Goal: Task Accomplishment & Management: Complete application form

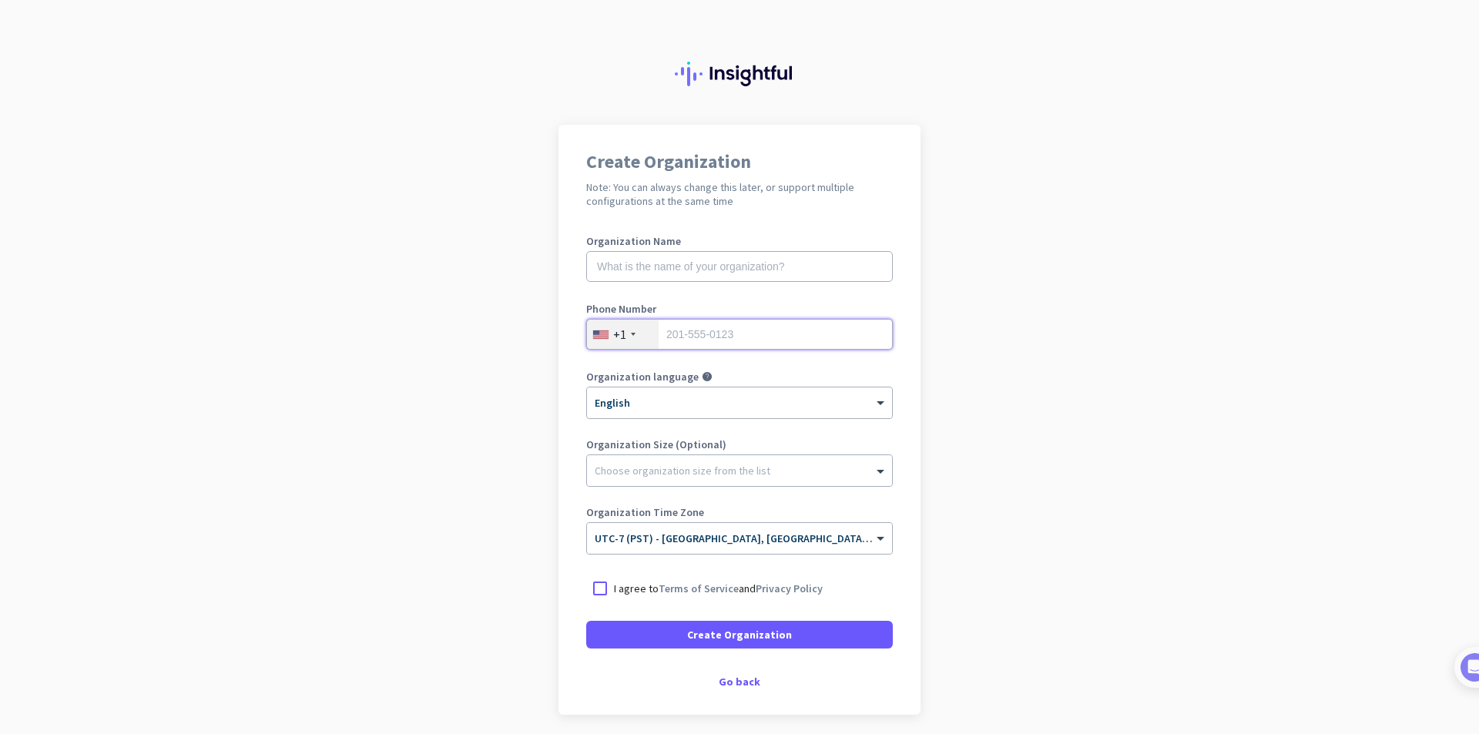
click at [736, 331] on input "tel" at bounding box center [739, 334] width 307 height 31
type input "7028825563"
click at [819, 636] on span at bounding box center [739, 634] width 307 height 37
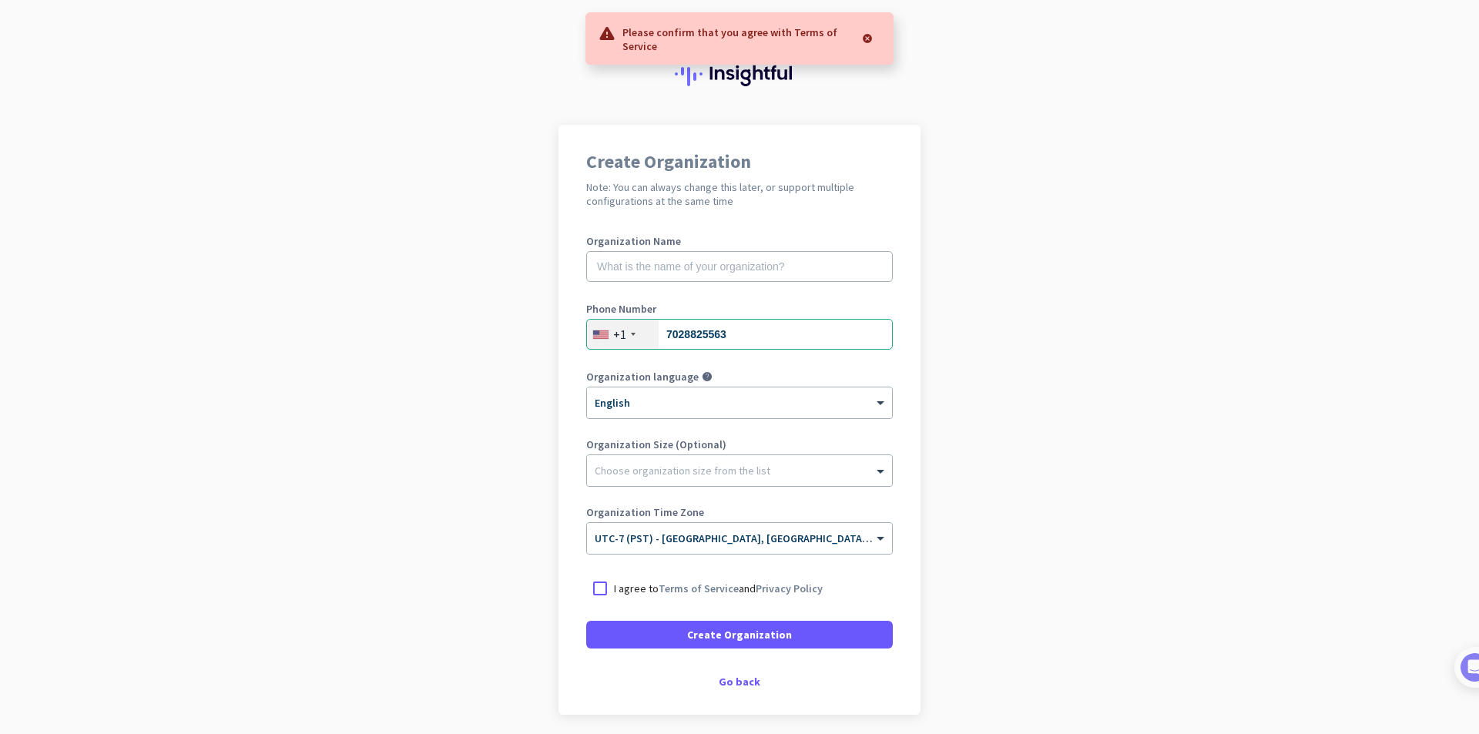
click at [622, 591] on p "I agree to Terms of Service and Privacy Policy" at bounding box center [718, 588] width 209 height 15
click at [0, 0] on input "I agree to Terms of Service and Privacy Policy" at bounding box center [0, 0] width 0 height 0
click at [695, 630] on span "Create Organization" at bounding box center [739, 634] width 105 height 15
click at [709, 279] on input "text" at bounding box center [739, 266] width 307 height 31
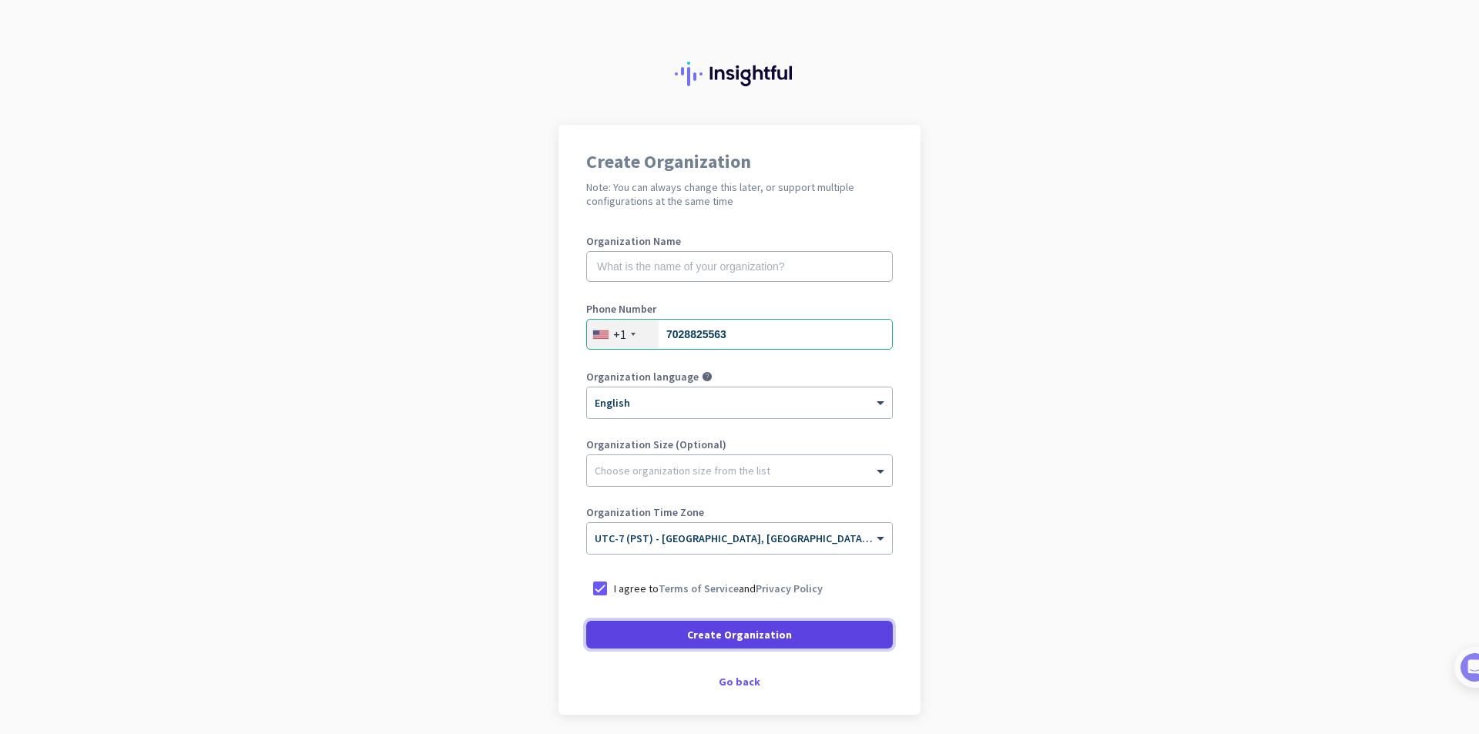
click at [804, 634] on span at bounding box center [739, 634] width 307 height 37
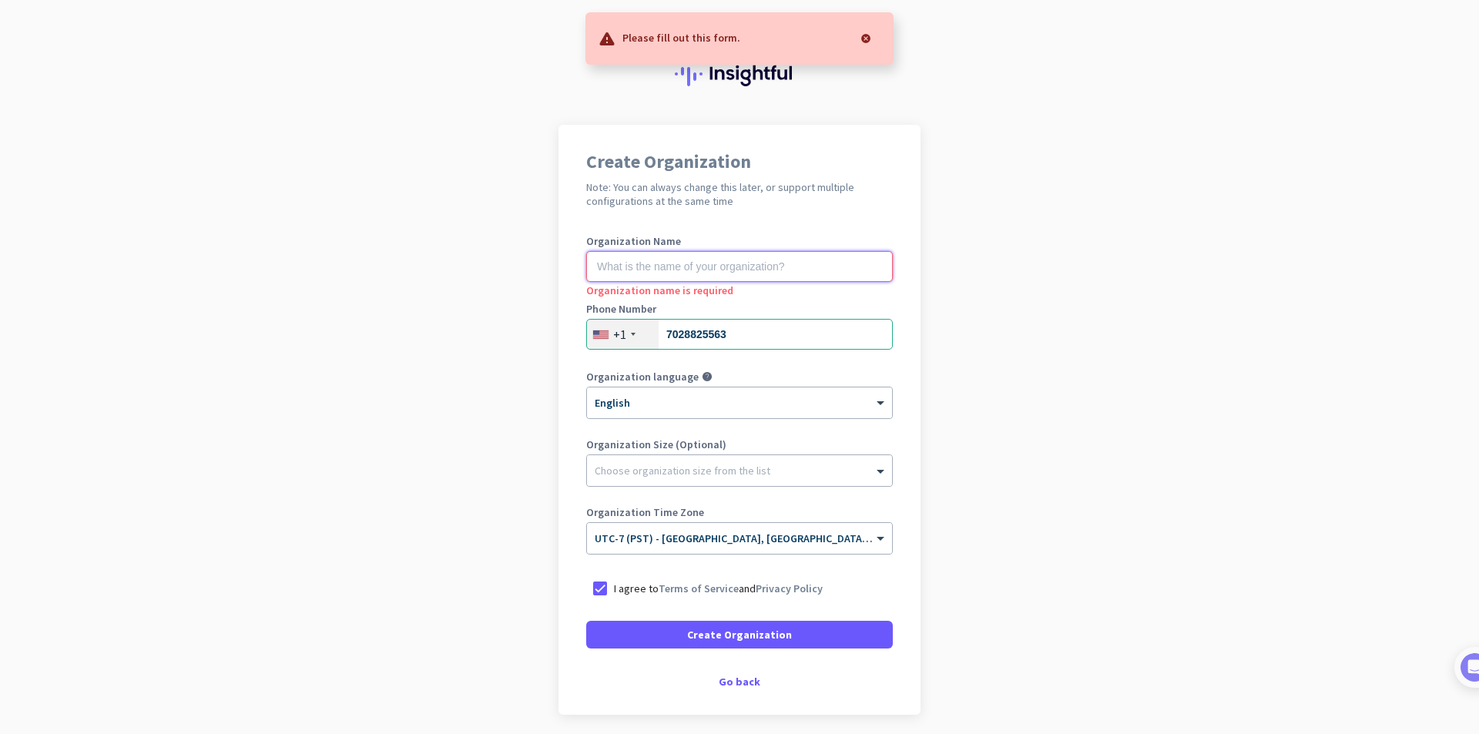
click at [744, 271] on input "text" at bounding box center [739, 266] width 307 height 31
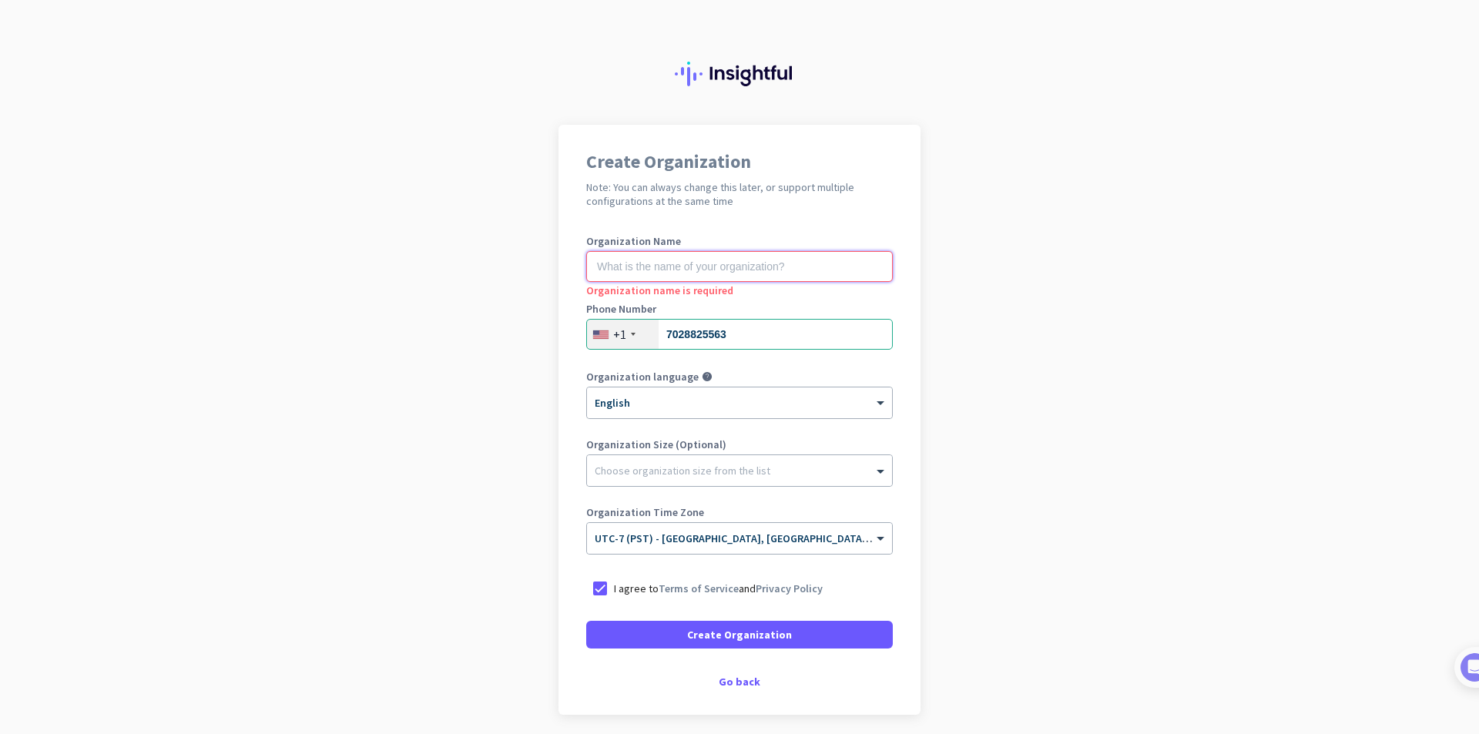
click at [744, 271] on input "text" at bounding box center [739, 266] width 307 height 31
type input "s"
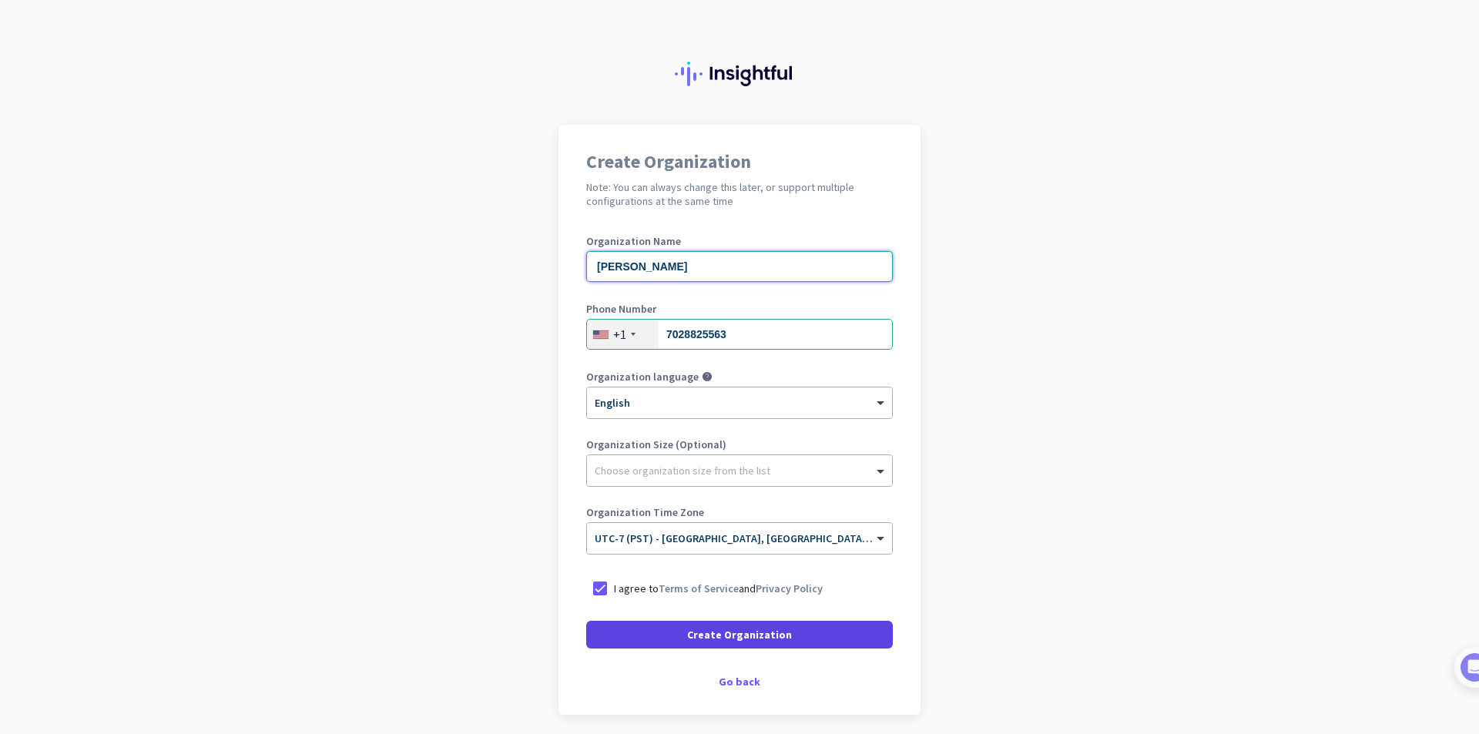
type input "[PERSON_NAME]"
click at [798, 639] on span at bounding box center [739, 634] width 307 height 37
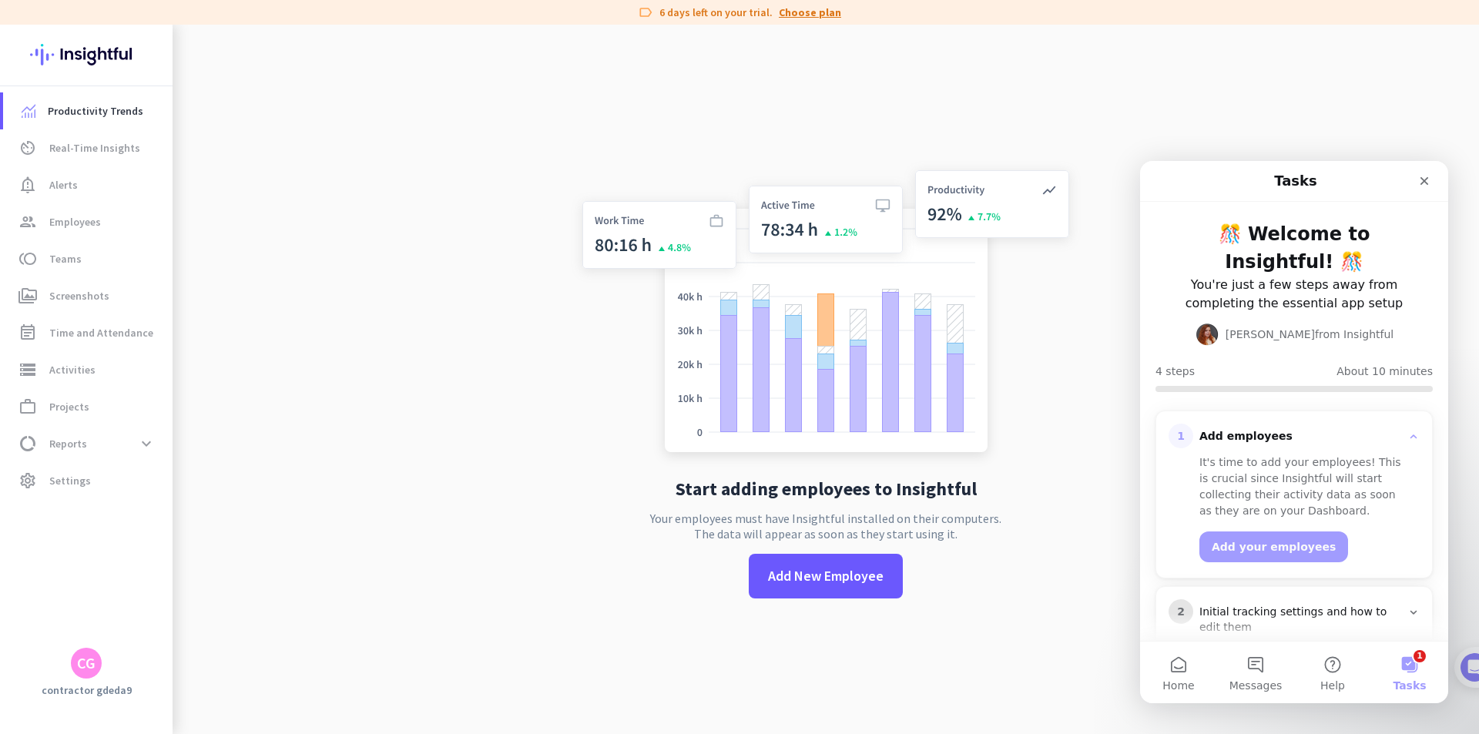
click at [799, 12] on link "Choose plan" at bounding box center [810, 12] width 62 height 15
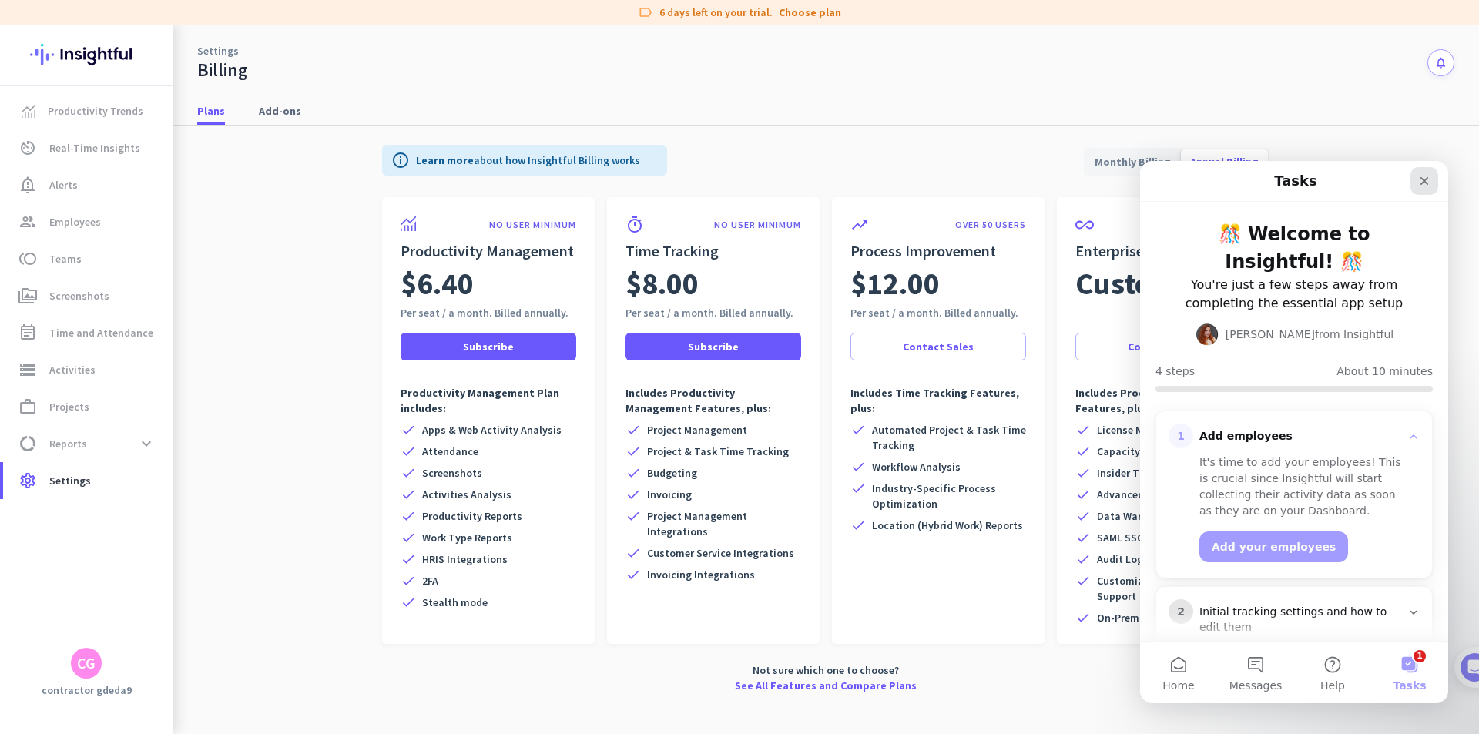
click at [1428, 179] on icon "Close" at bounding box center [1424, 181] width 12 height 12
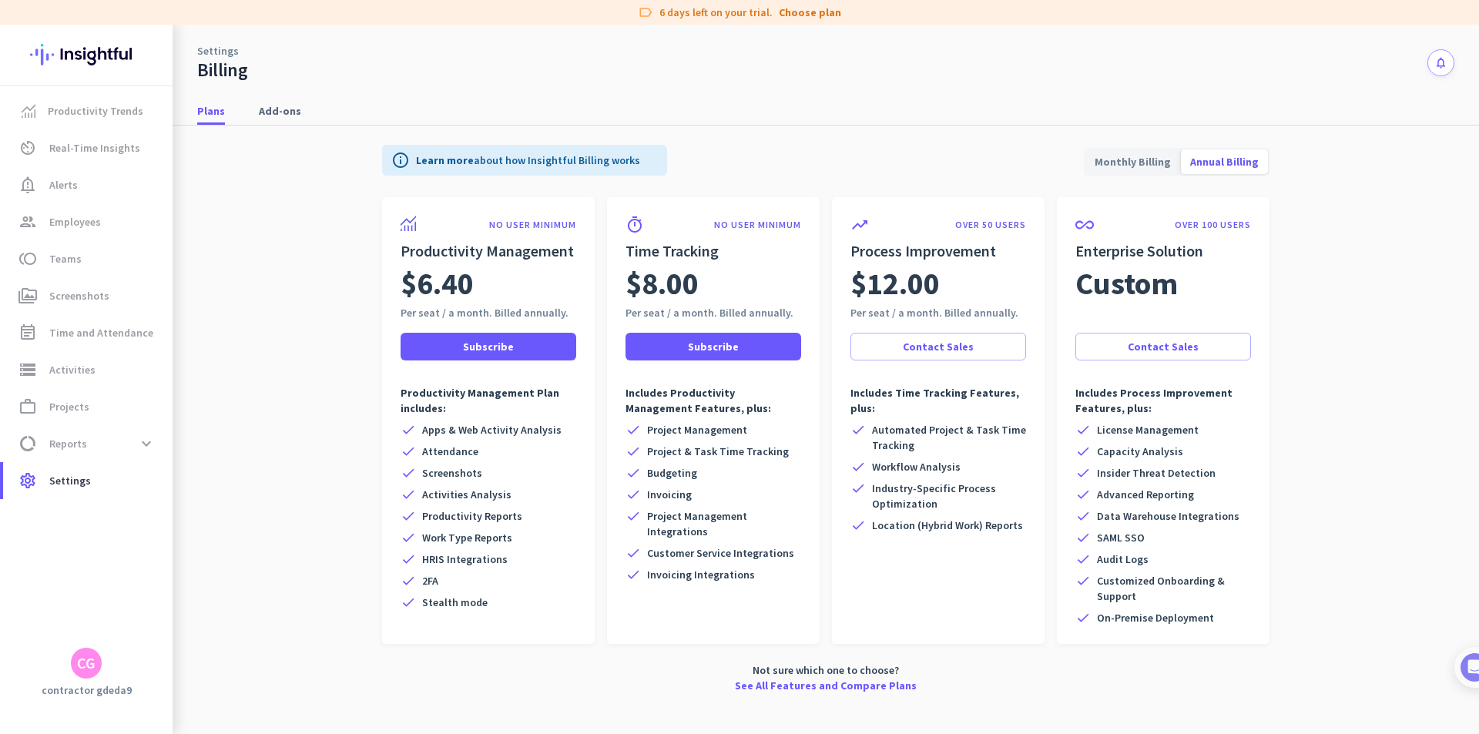
click at [1127, 160] on span "Monthly Billing" at bounding box center [1132, 161] width 95 height 37
click at [1218, 161] on span "Annual Billing" at bounding box center [1224, 161] width 87 height 37
click at [1200, 160] on span "Annual Billing" at bounding box center [1224, 161] width 87 height 37
click at [1111, 152] on span "Monthly Billing" at bounding box center [1132, 161] width 95 height 37
click at [108, 110] on span "Productivity Trends" at bounding box center [96, 111] width 96 height 18
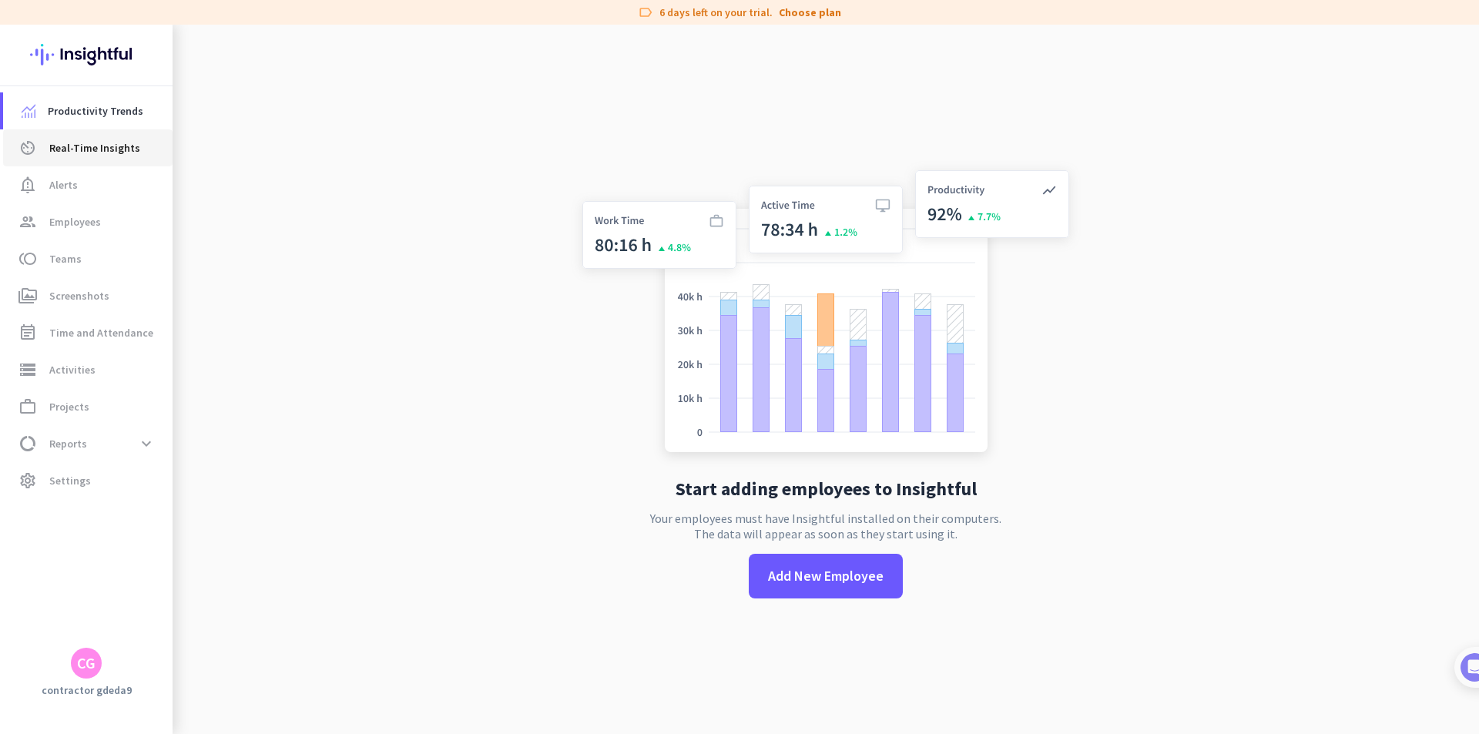
click at [130, 156] on span "Real-Time Insights" at bounding box center [94, 148] width 91 height 18
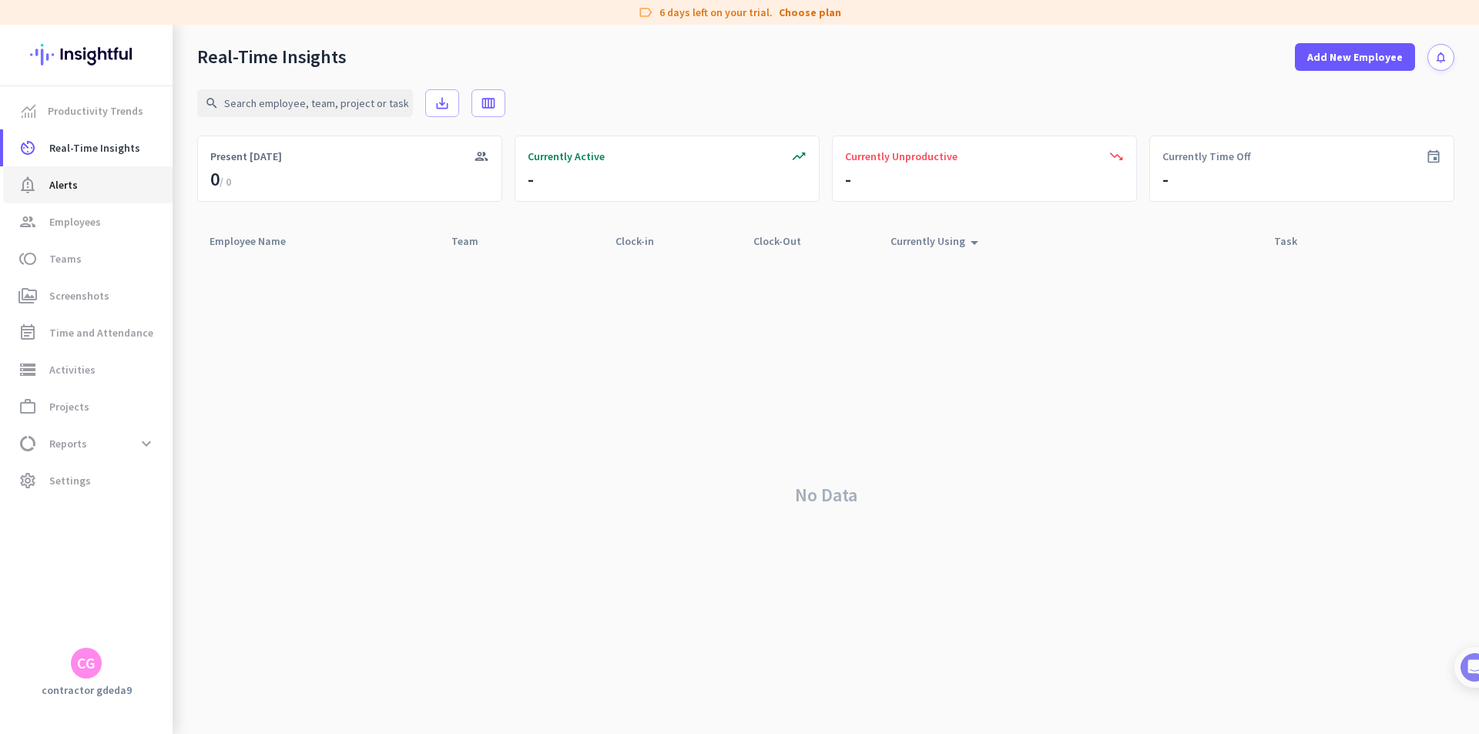
click at [106, 188] on span "notification_important Alerts" at bounding box center [87, 185] width 145 height 18
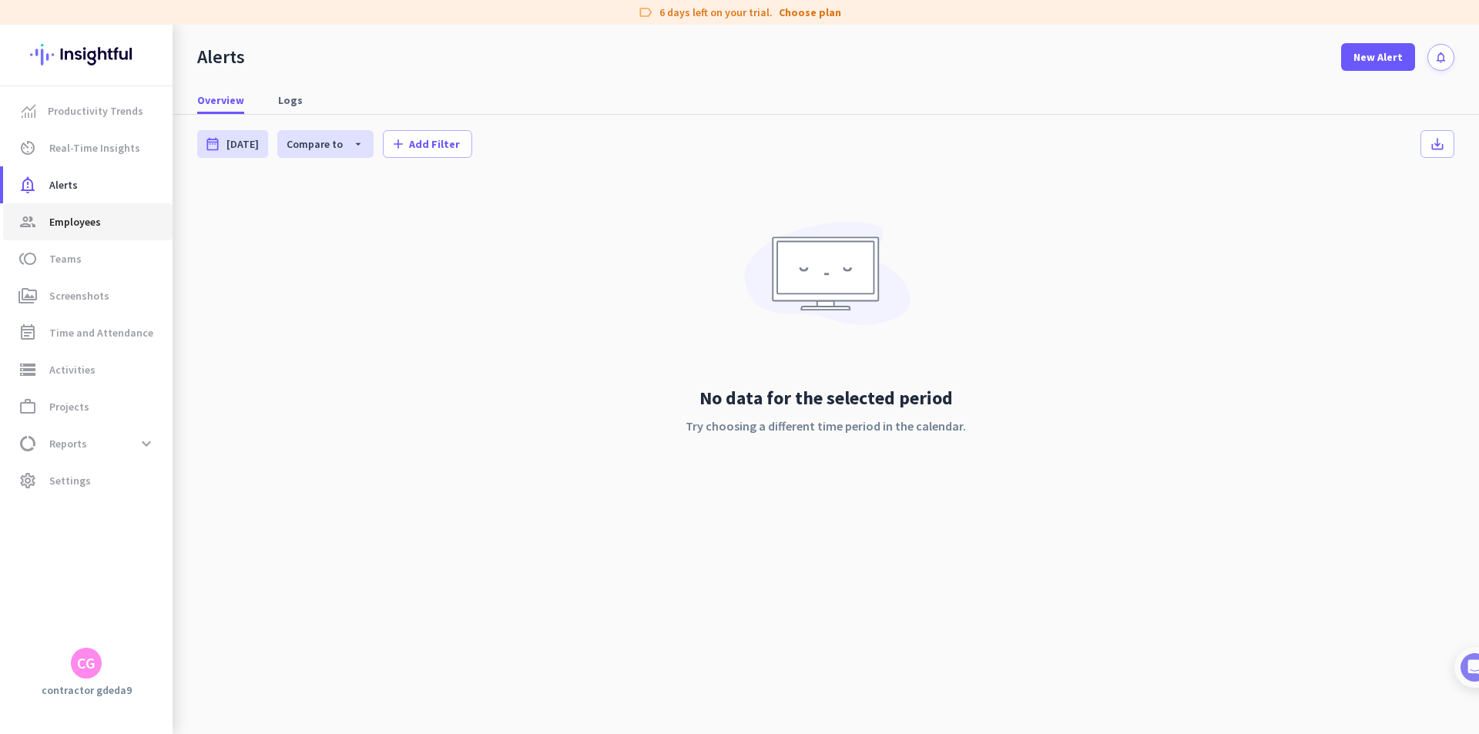
click at [136, 229] on span "group Employees" at bounding box center [87, 222] width 145 height 18
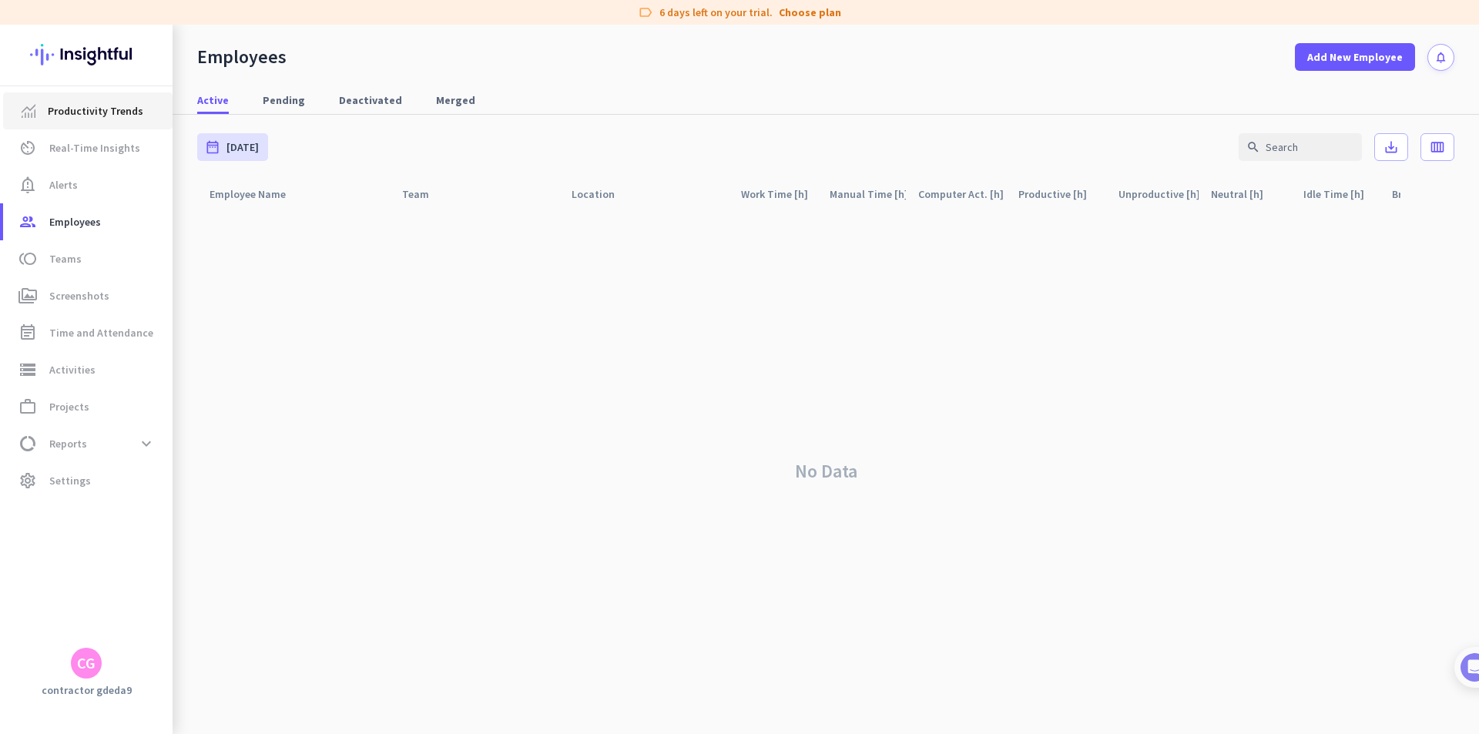
click at [63, 106] on span "Productivity Trends" at bounding box center [96, 111] width 96 height 18
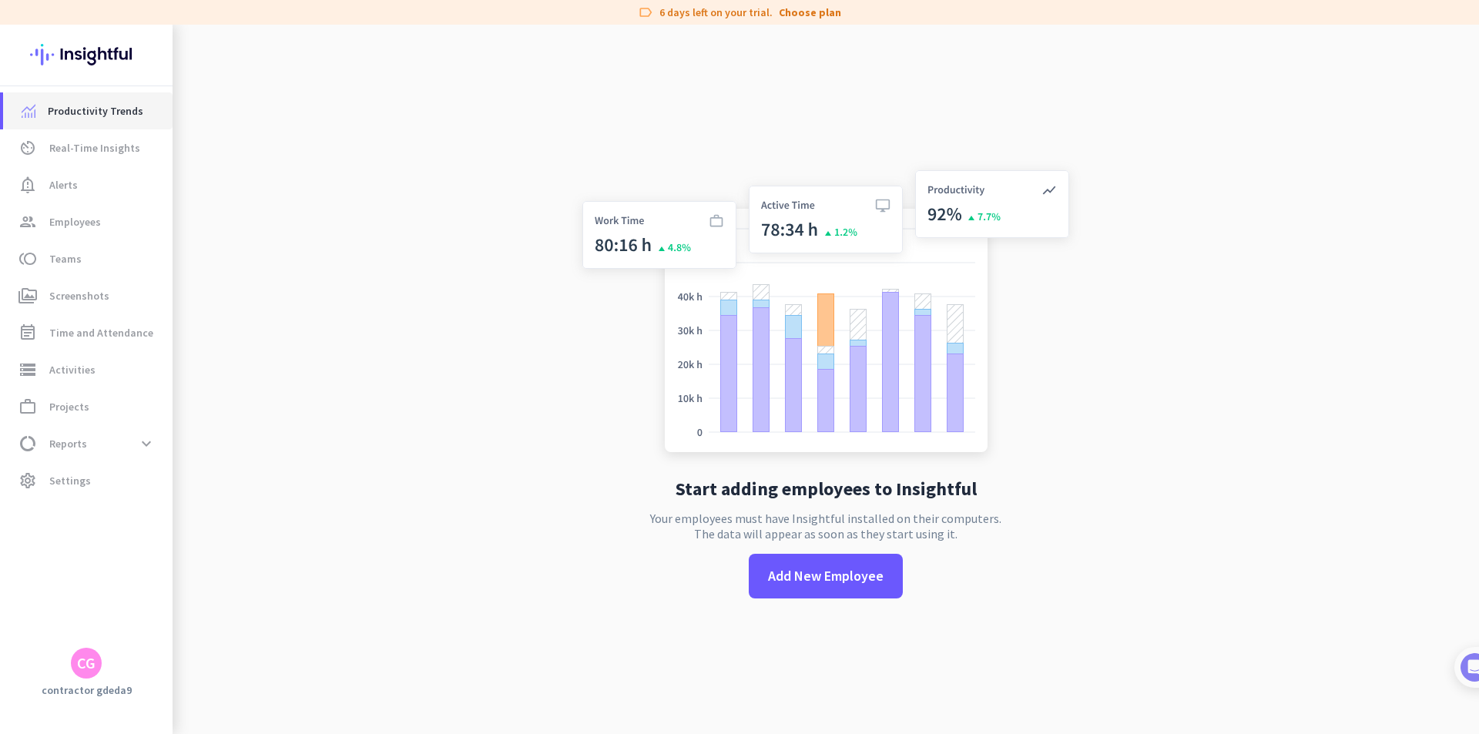
scroll to position [25, 0]
